Goal: Task Accomplishment & Management: Complete application form

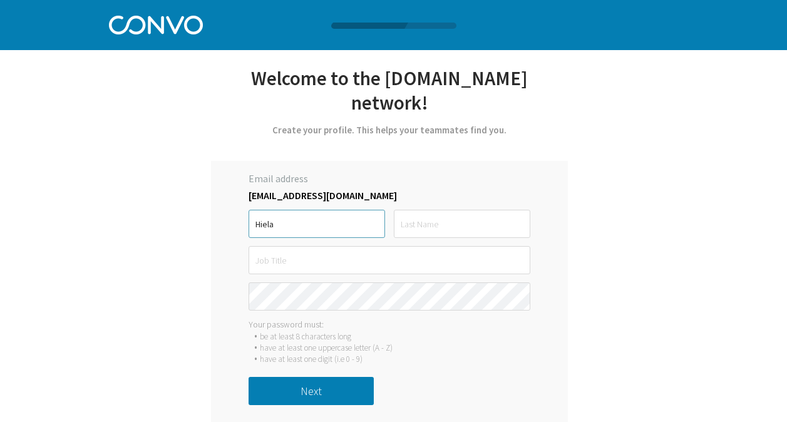
type input "Hiela"
click at [404, 225] on input "text" at bounding box center [462, 224] width 137 height 28
type input "Haiderzada"
click at [368, 257] on input "text" at bounding box center [390, 260] width 282 height 28
type input "Accountant"
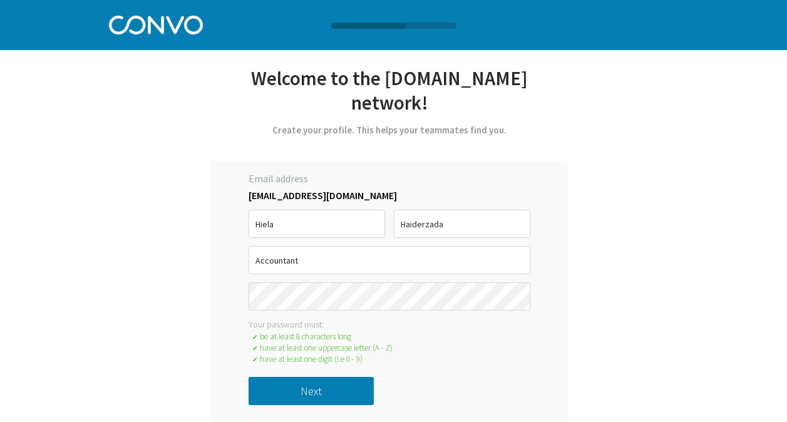
click at [291, 396] on button "Next" at bounding box center [311, 391] width 125 height 28
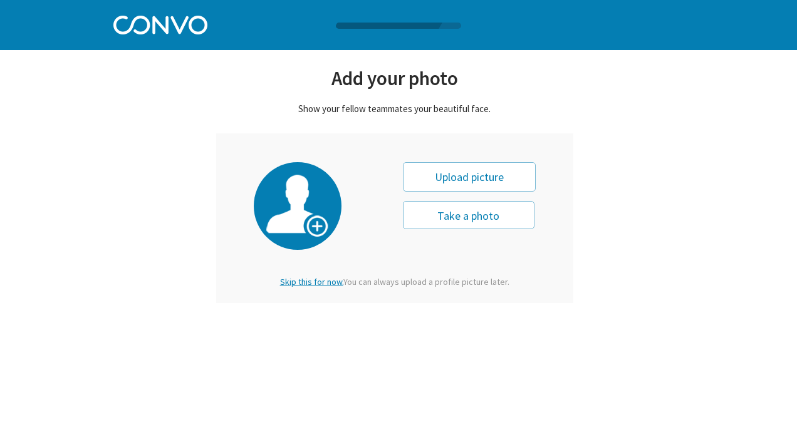
click at [298, 281] on span "Skip this for now." at bounding box center [311, 281] width 63 height 11
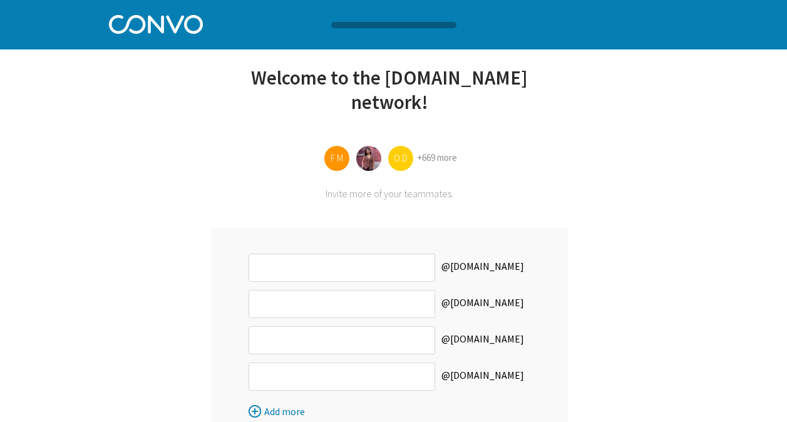
scroll to position [109, 0]
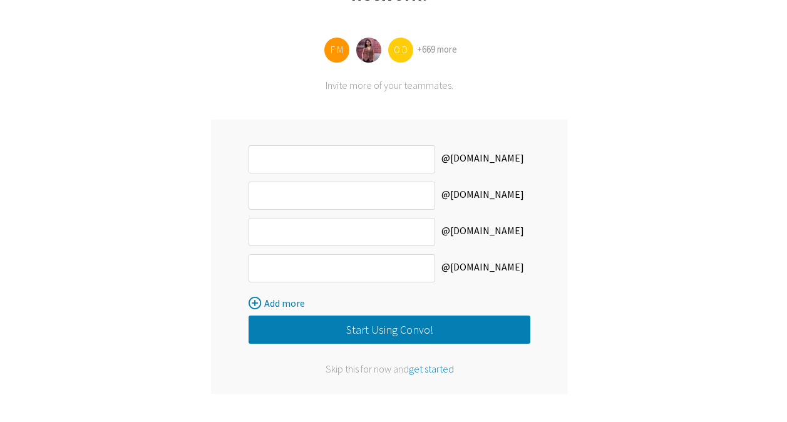
click at [400, 325] on button "Start Using Convo!" at bounding box center [390, 330] width 282 height 28
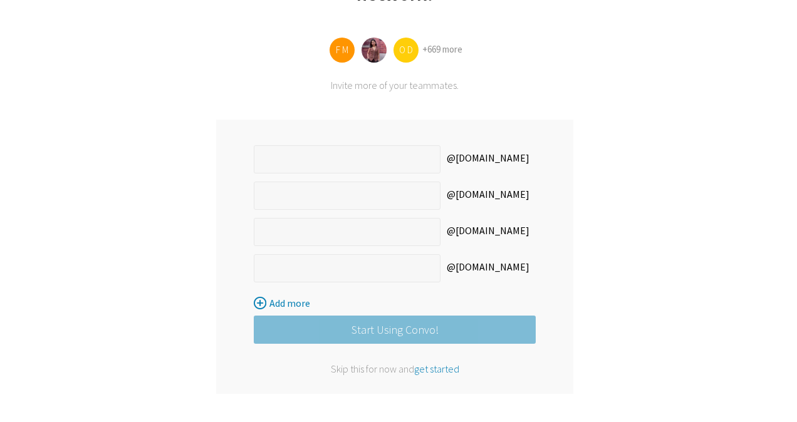
scroll to position [0, 0]
